Goal: Complete application form

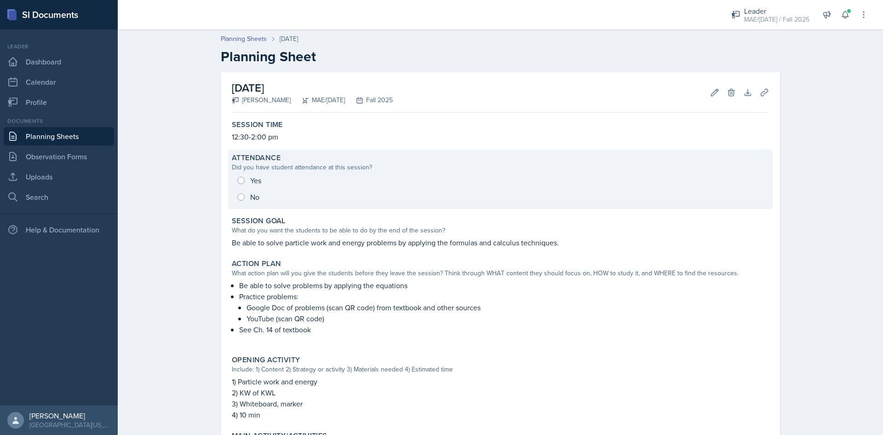
click at [237, 179] on div "Yes No" at bounding box center [500, 188] width 537 height 33
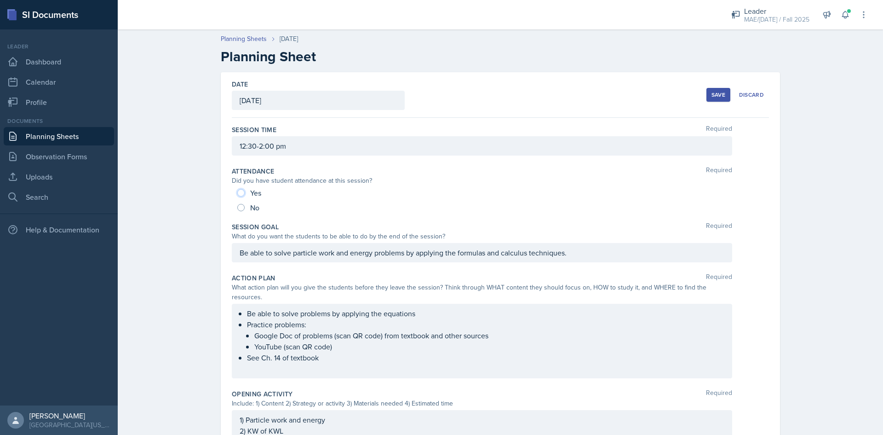
click at [237, 193] on input "Yes" at bounding box center [240, 192] width 7 height 7
radio input "true"
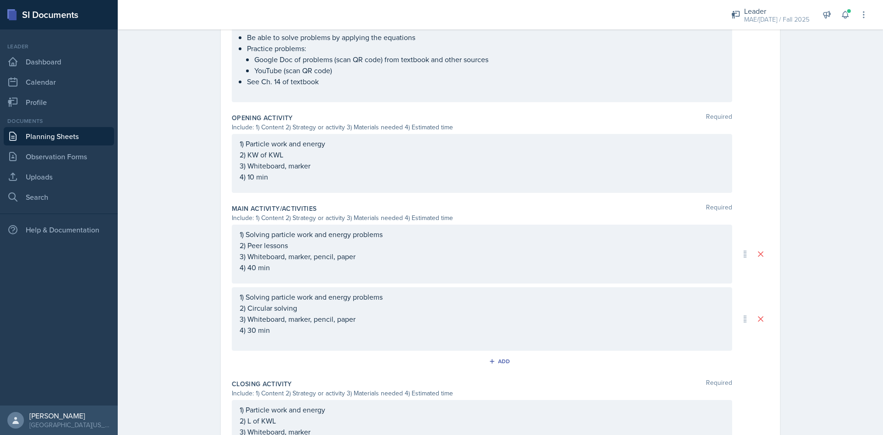
scroll to position [322, 0]
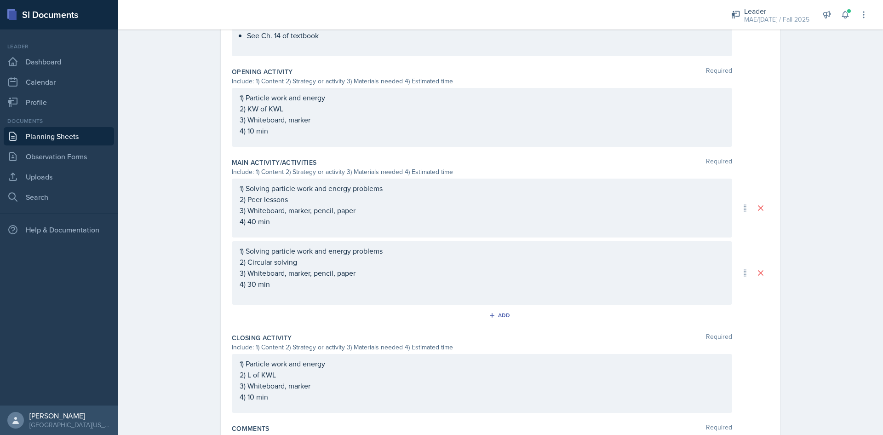
click at [250, 216] on p "4) 40 min" at bounding box center [482, 221] width 485 height 11
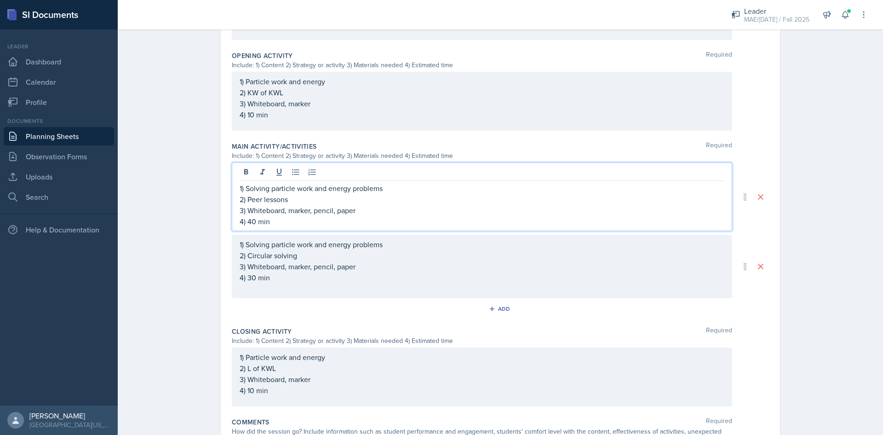
click at [302, 216] on p "4) 40 min" at bounding box center [482, 221] width 485 height 11
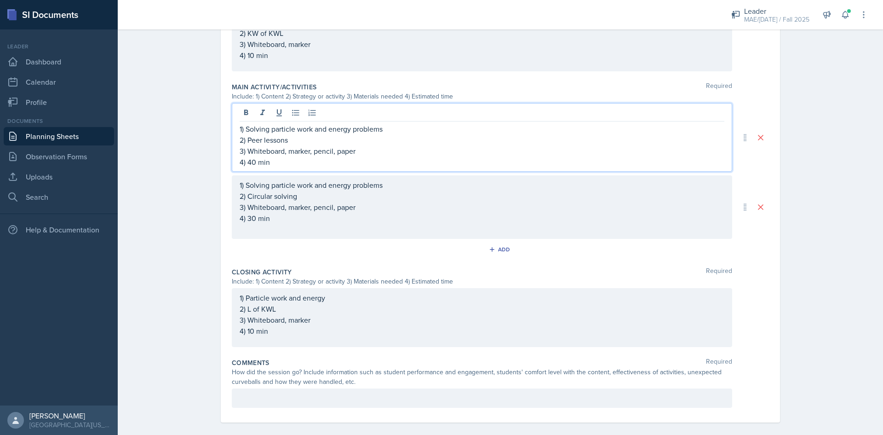
click at [281, 393] on p at bounding box center [482, 398] width 485 height 11
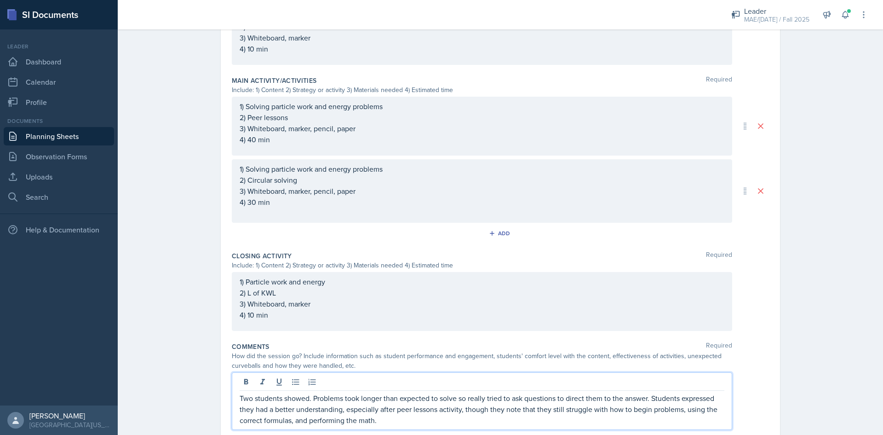
scroll to position [426, 0]
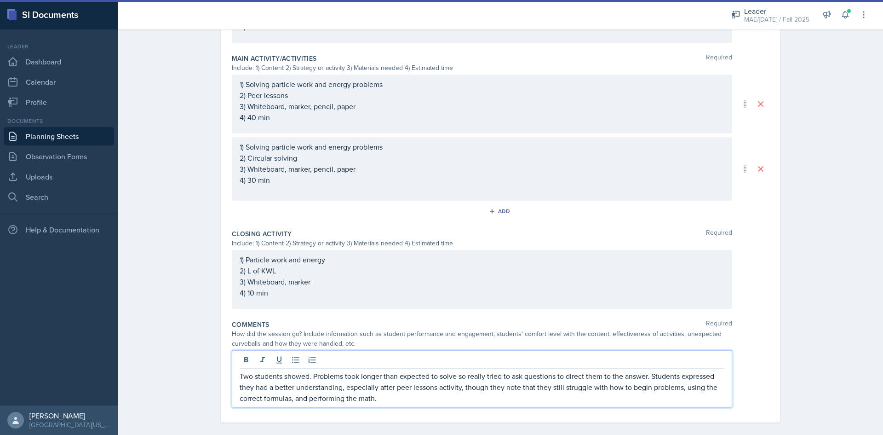
click at [470, 393] on p "Two students showed. Problems took longer than expected to solve so really trie…" at bounding box center [482, 386] width 485 height 33
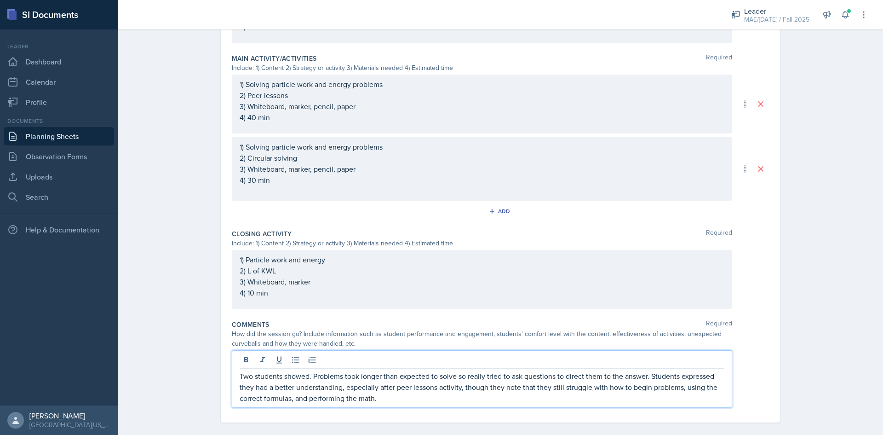
click at [516, 380] on p "Two students showed. Problems took longer than expected to solve so really trie…" at bounding box center [482, 386] width 485 height 33
click at [650, 379] on p "Two students showed. Problems took longer than expected to solve so really trie…" at bounding box center [482, 386] width 485 height 33
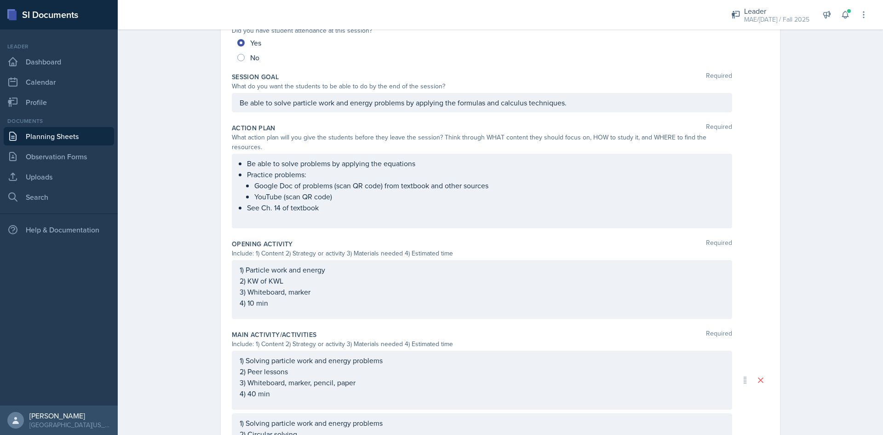
scroll to position [0, 0]
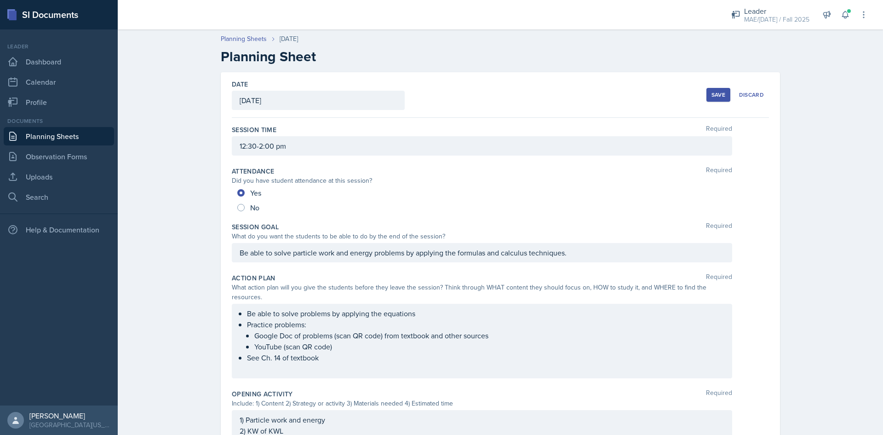
click at [712, 97] on div "Save" at bounding box center [719, 94] width 14 height 7
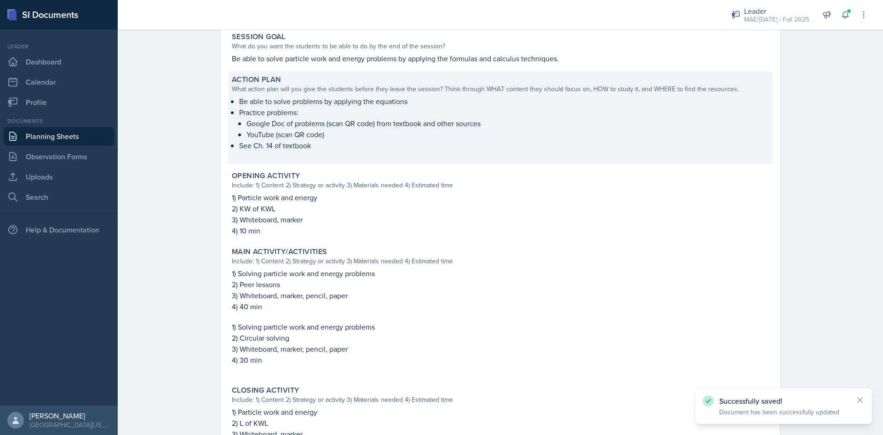
scroll to position [338, 0]
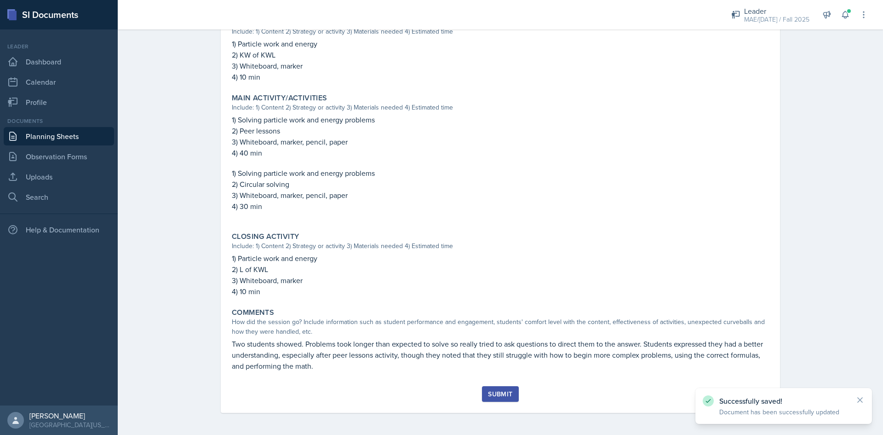
click at [507, 398] on div "Submit" at bounding box center [500, 393] width 24 height 7
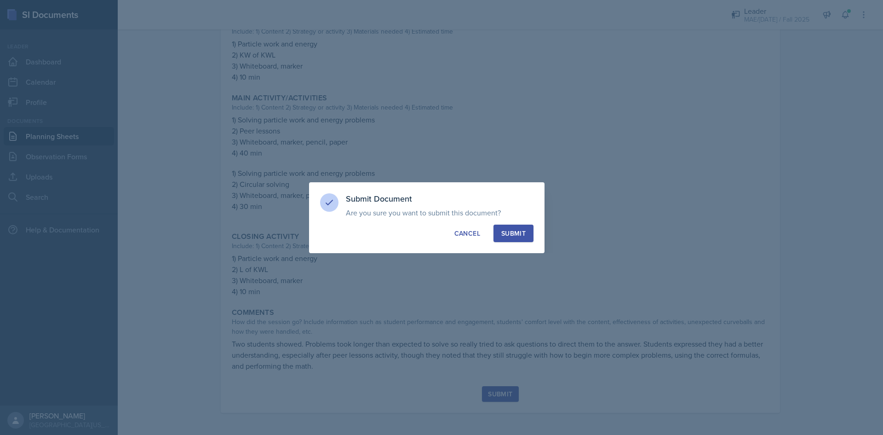
click at [506, 238] on button "Submit" at bounding box center [514, 233] width 40 height 17
radio input "true"
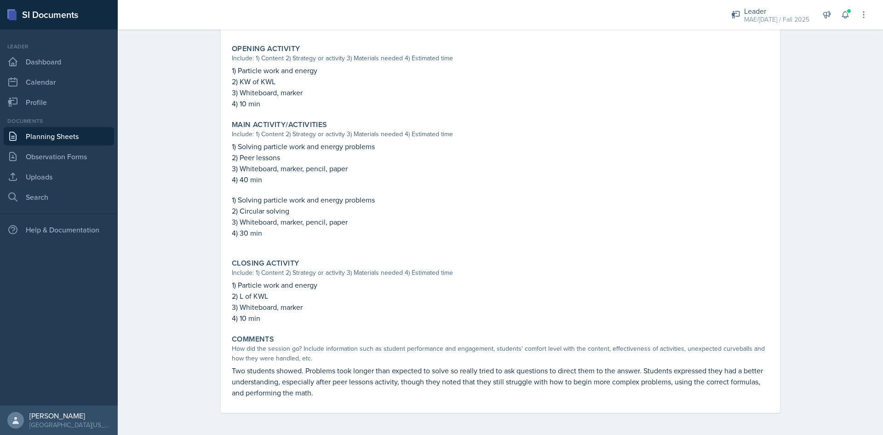
click at [35, 130] on link "Planning Sheets" at bounding box center [59, 136] width 110 height 18
